Goal: Navigation & Orientation: Understand site structure

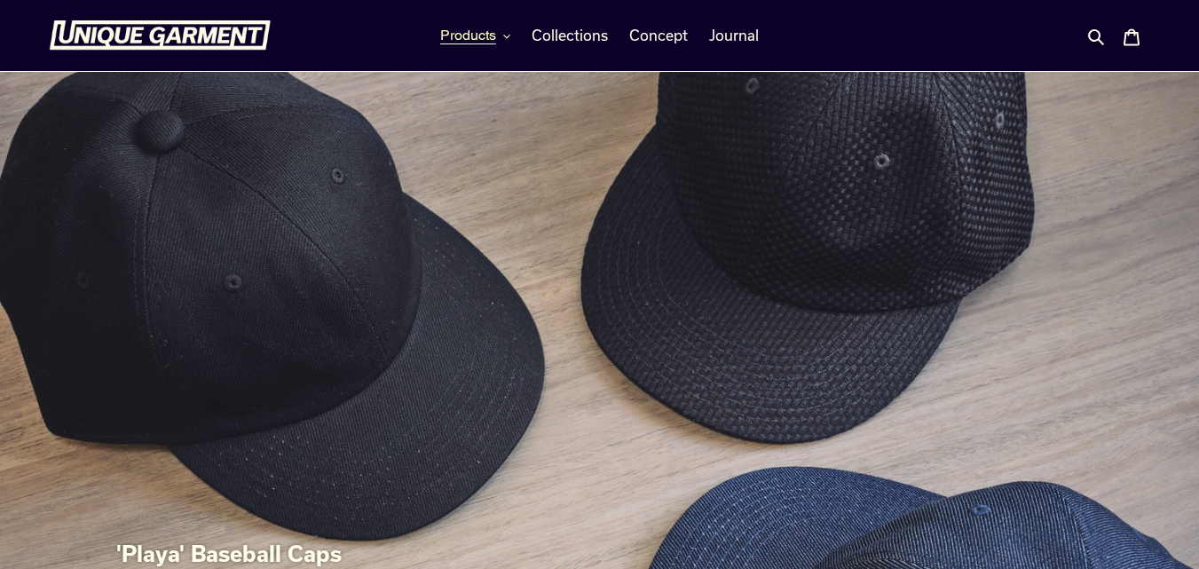
click at [462, 35] on span "Products" at bounding box center [468, 36] width 56 height 18
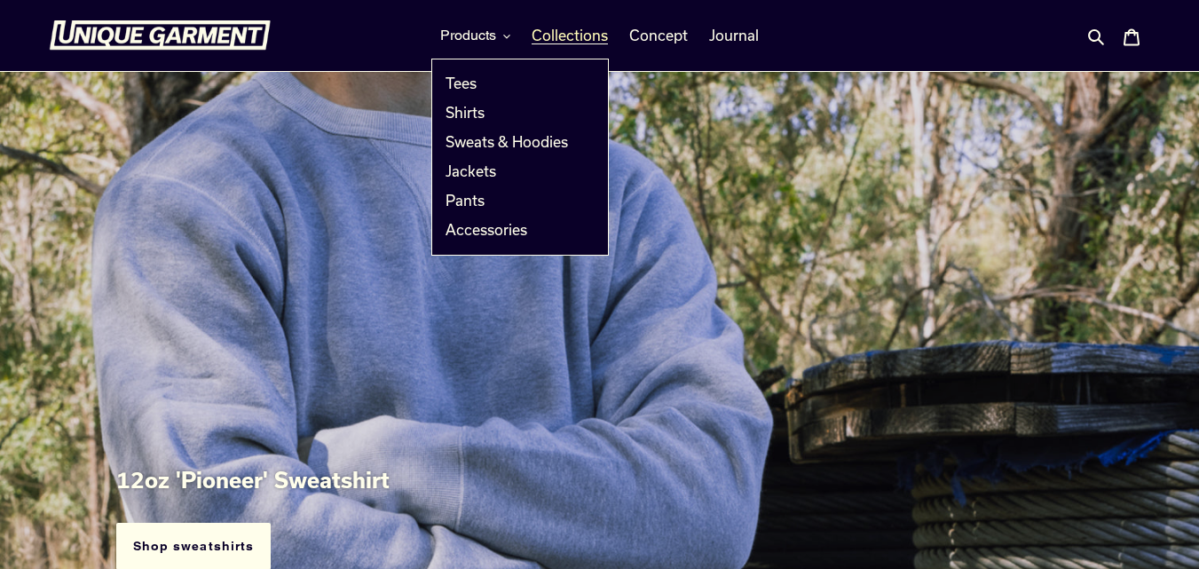
click at [545, 33] on span "Collections" at bounding box center [569, 36] width 76 height 18
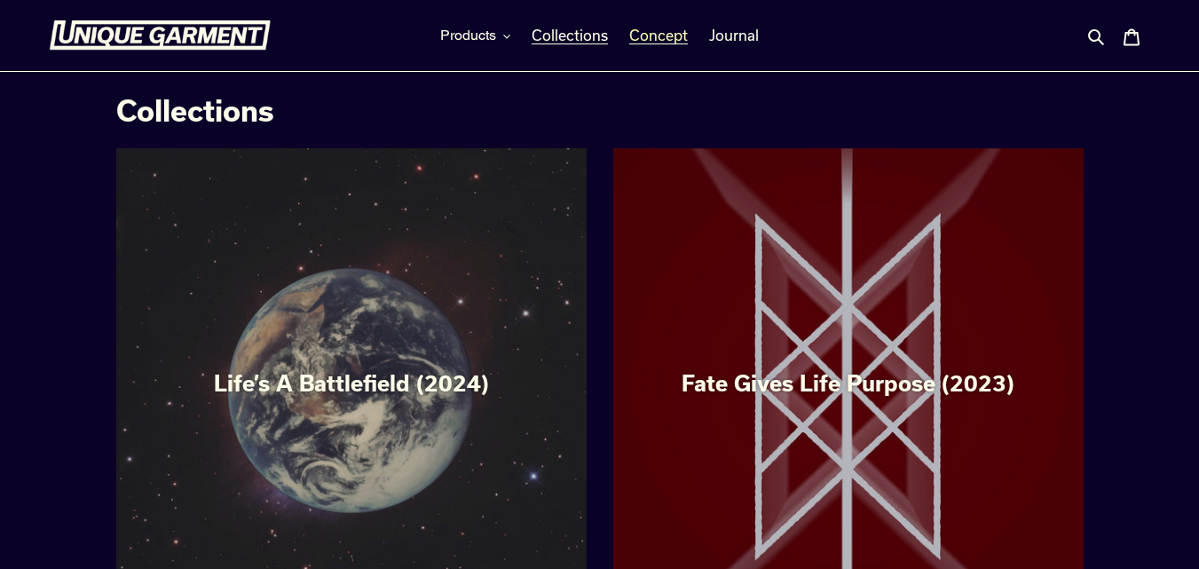
drag, startPoint x: 0, startPoint y: 0, endPoint x: 647, endPoint y: 37, distance: 647.8
click at [647, 37] on span "Concept" at bounding box center [658, 36] width 59 height 18
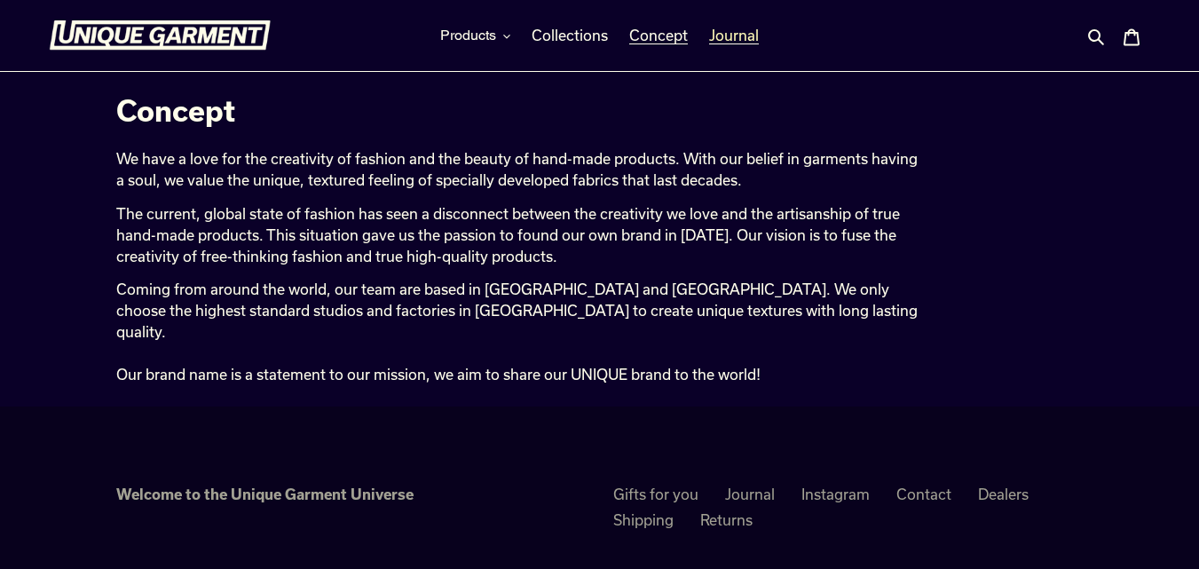
click at [716, 42] on span "Journal" at bounding box center [734, 36] width 50 height 18
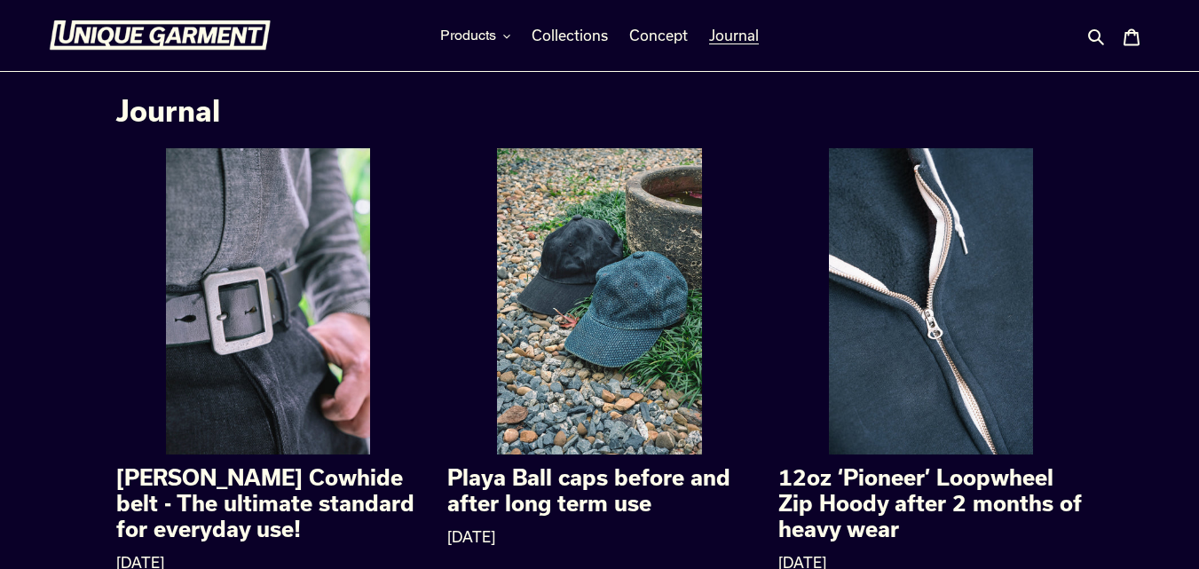
click at [107, 18] on div at bounding box center [186, 35] width 275 height 71
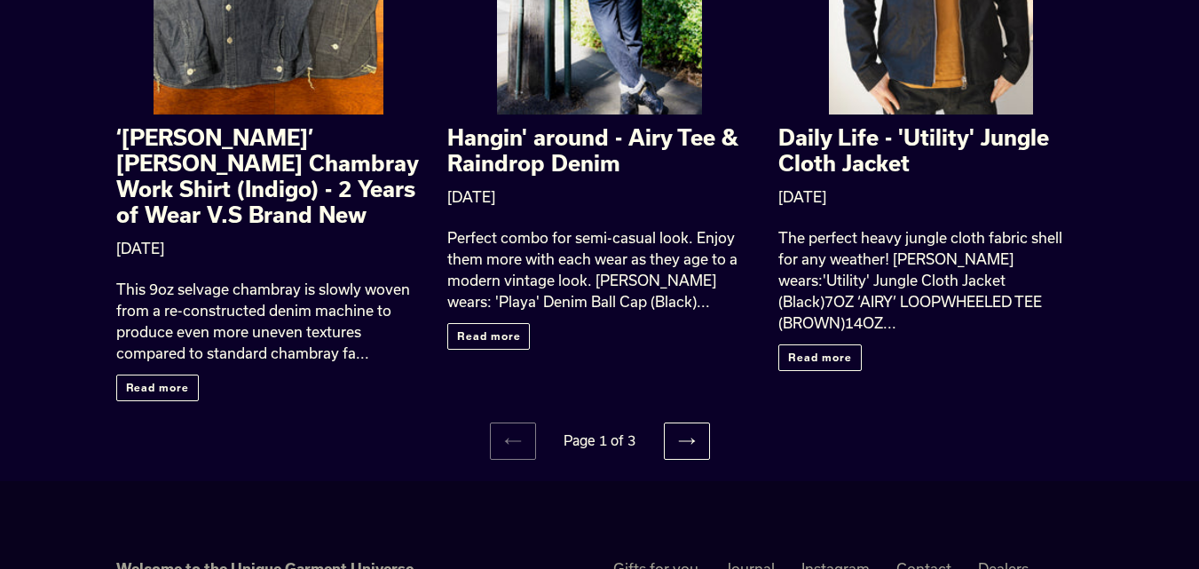
scroll to position [2313, 0]
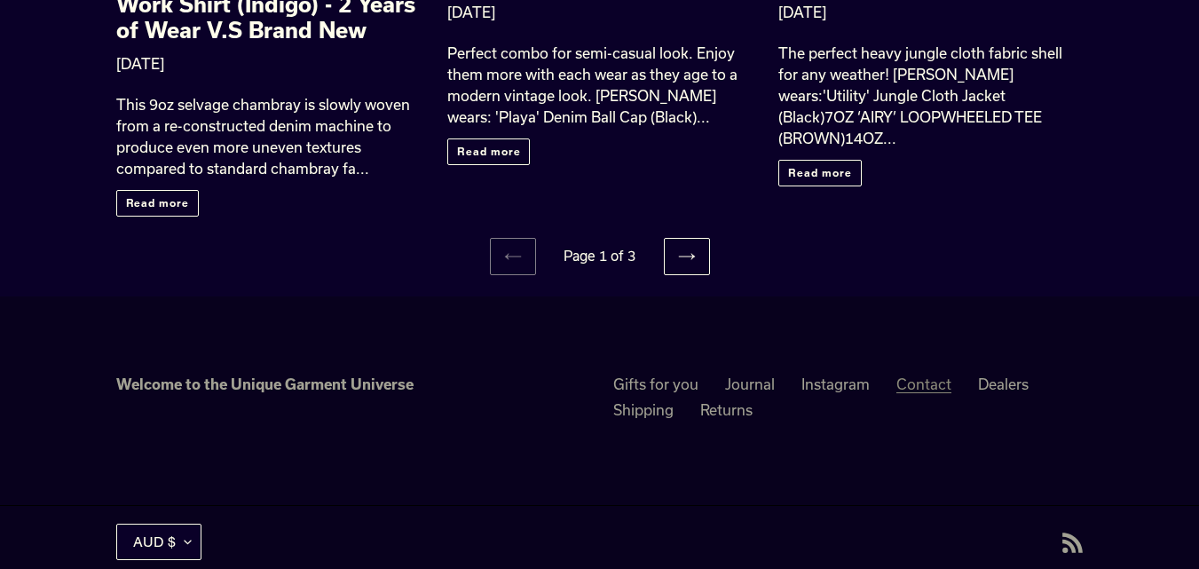
click at [917, 375] on link "Contact" at bounding box center [923, 384] width 55 height 18
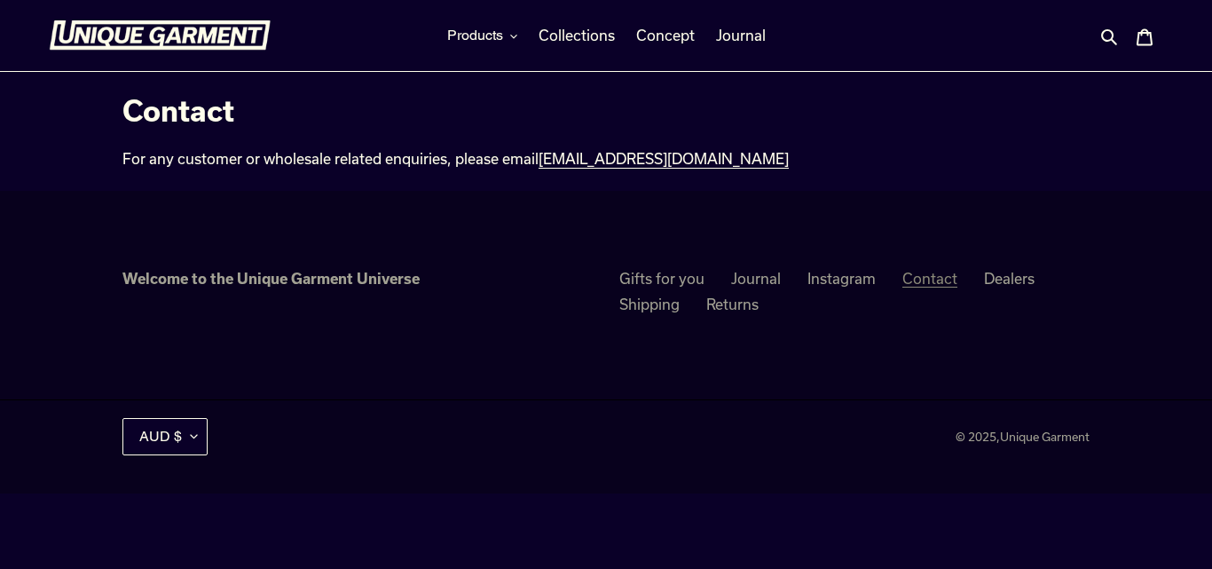
click at [931, 273] on link "Contact" at bounding box center [929, 279] width 55 height 18
